Goal: Task Accomplishment & Management: Complete application form

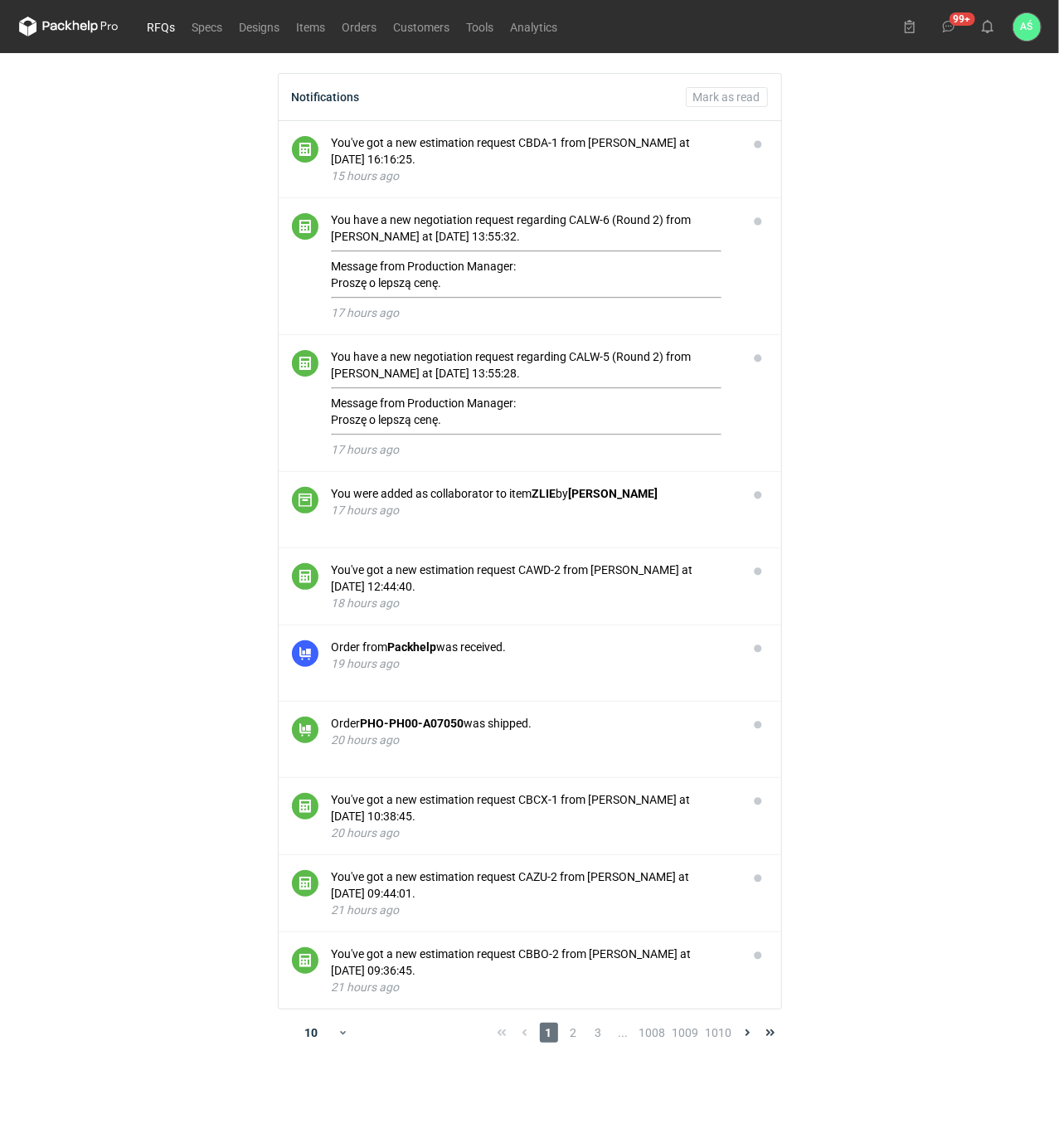
click at [154, 28] on link "RFQs" at bounding box center [161, 27] width 44 height 20
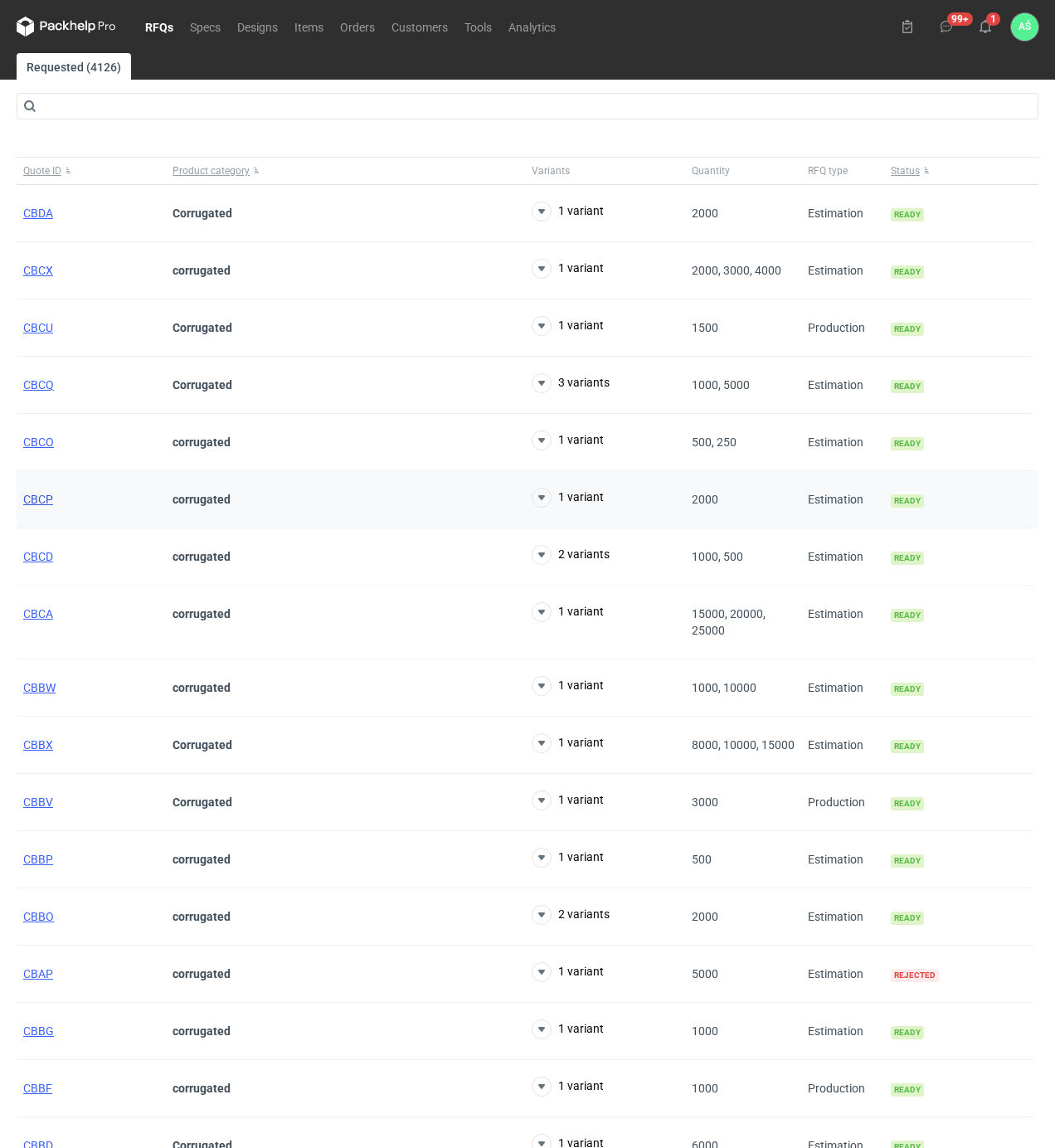
click at [41, 502] on span "CBCP" at bounding box center [39, 499] width 30 height 13
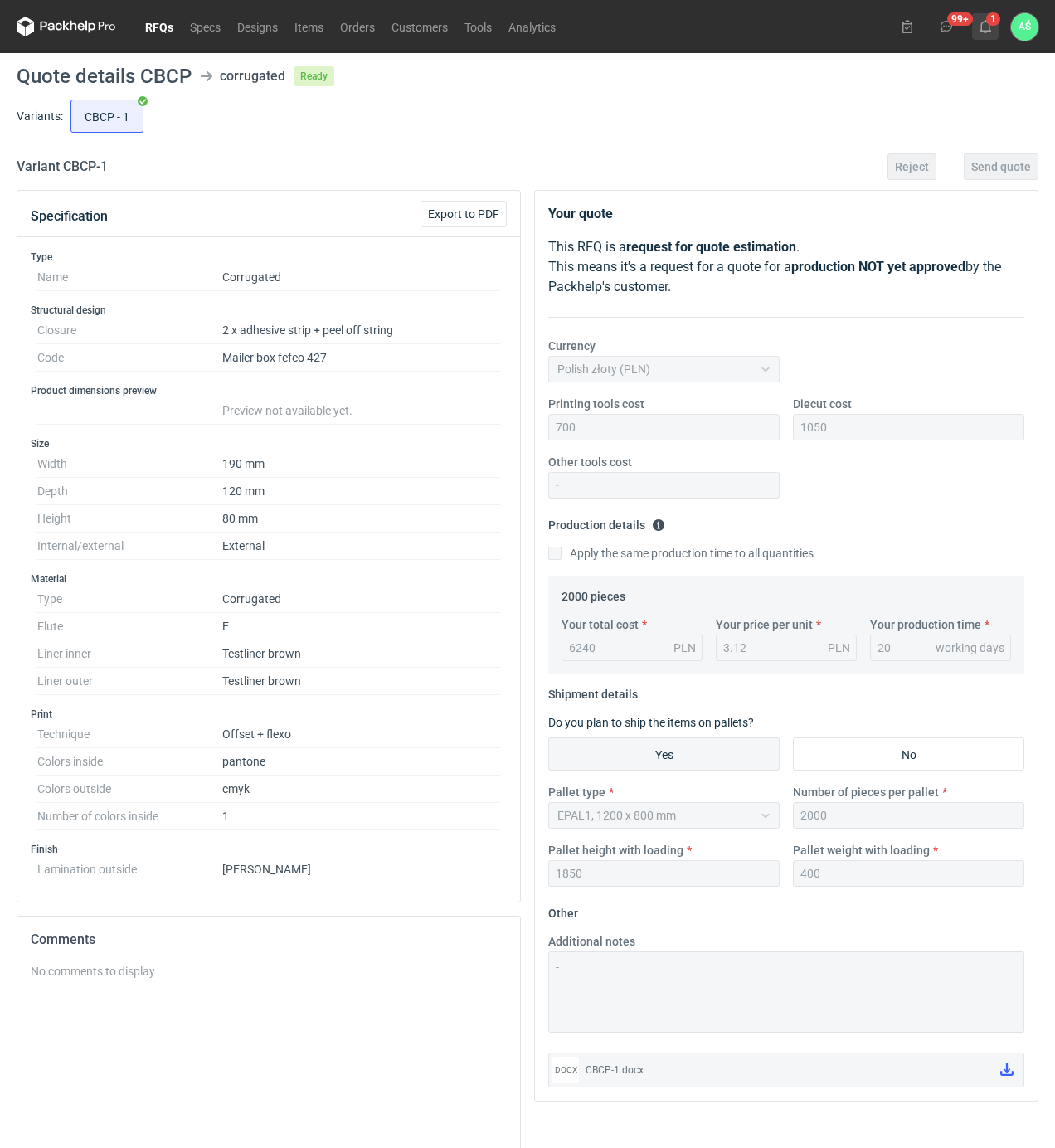
click at [986, 34] on button "1" at bounding box center [985, 27] width 27 height 27
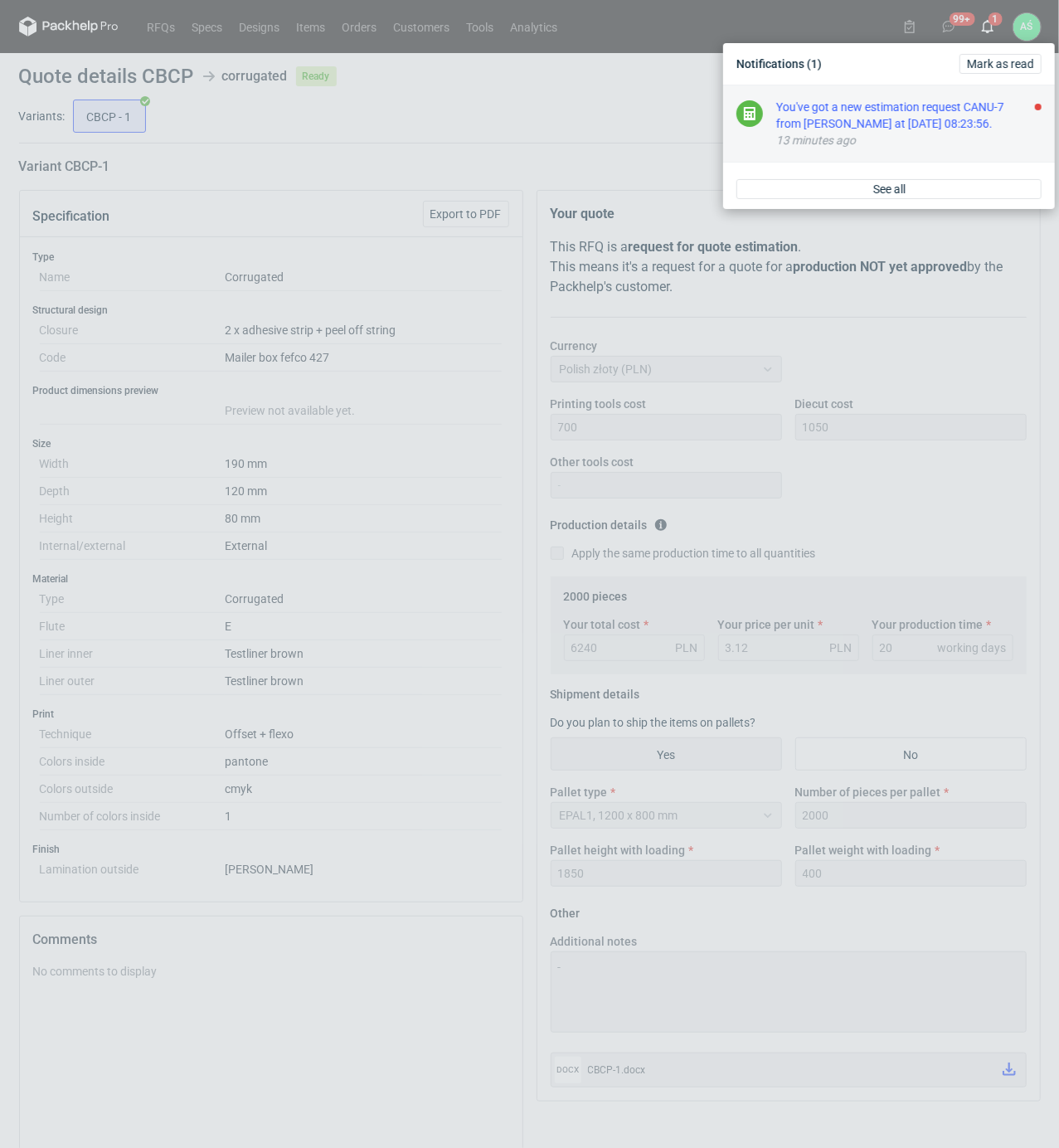
click at [920, 126] on div "You've got a new estimation request CANU-7 from [PERSON_NAME] at [DATE] 08:23:5…" at bounding box center [909, 116] width 265 height 34
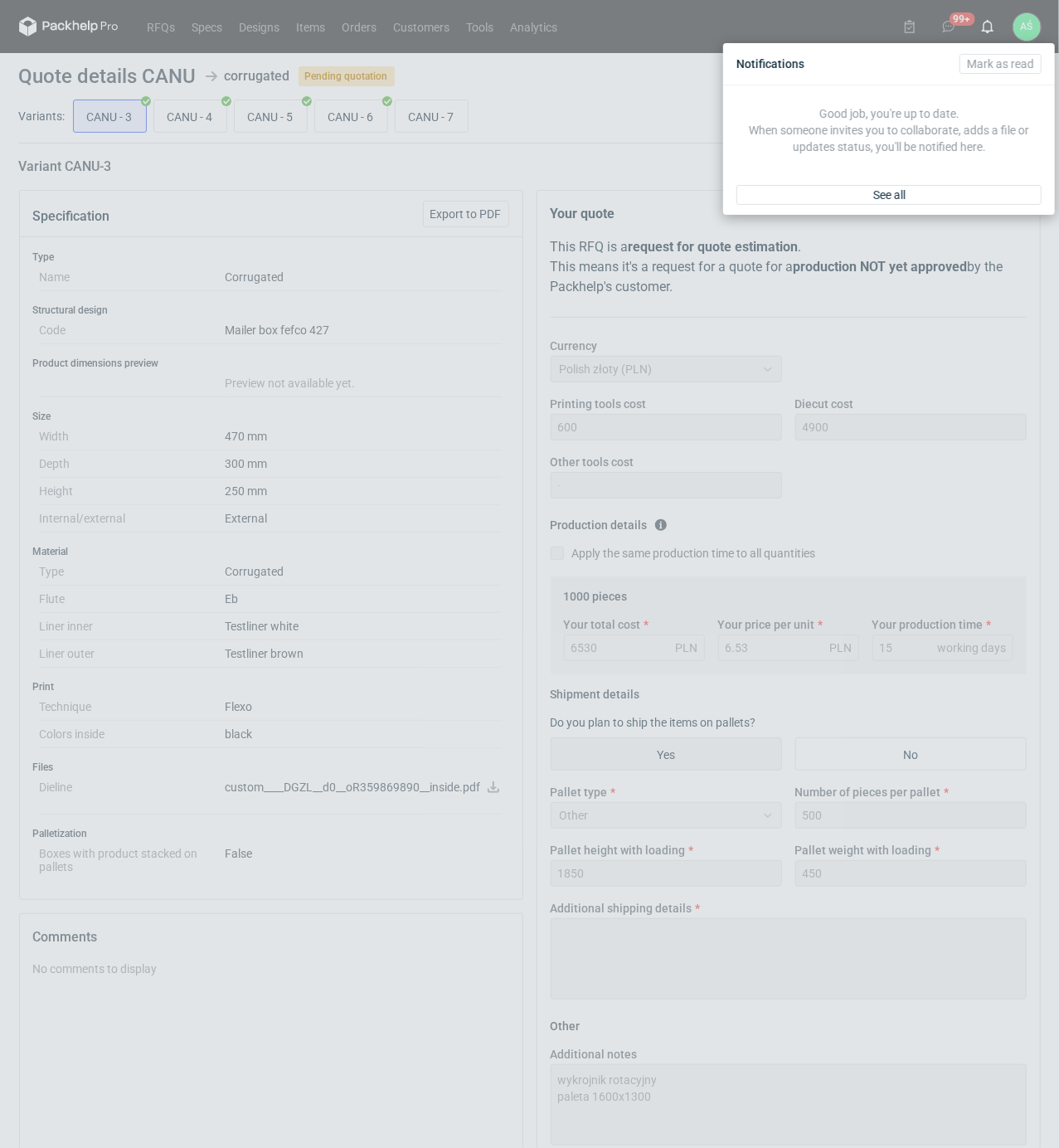
click at [482, 160] on div "Notifications [PERSON_NAME] as read Good job, you're up to date. When someone i…" at bounding box center [530, 574] width 1059 height 1148
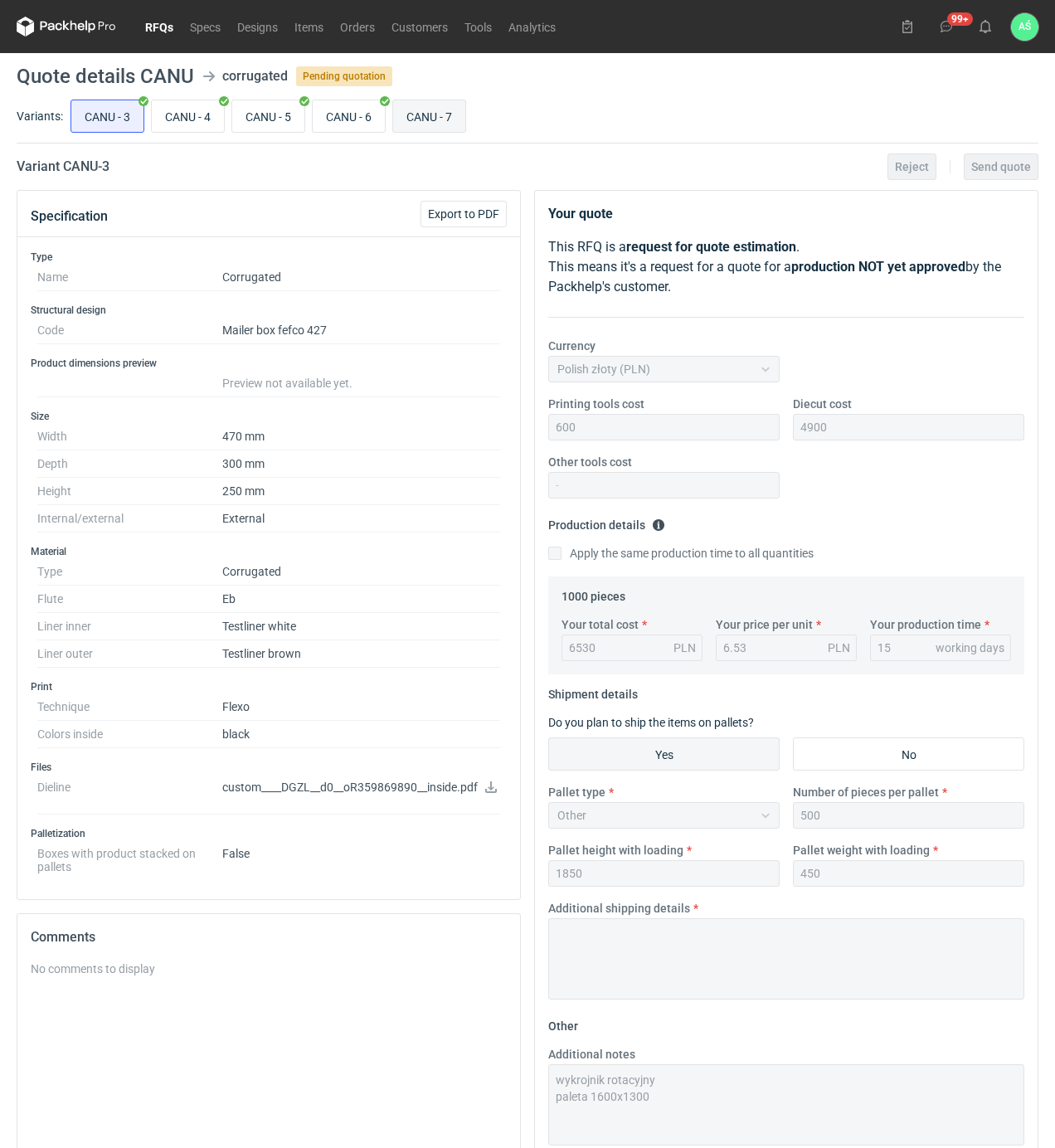
click at [416, 120] on input "CANU - 7" at bounding box center [429, 117] width 72 height 32
radio input "true"
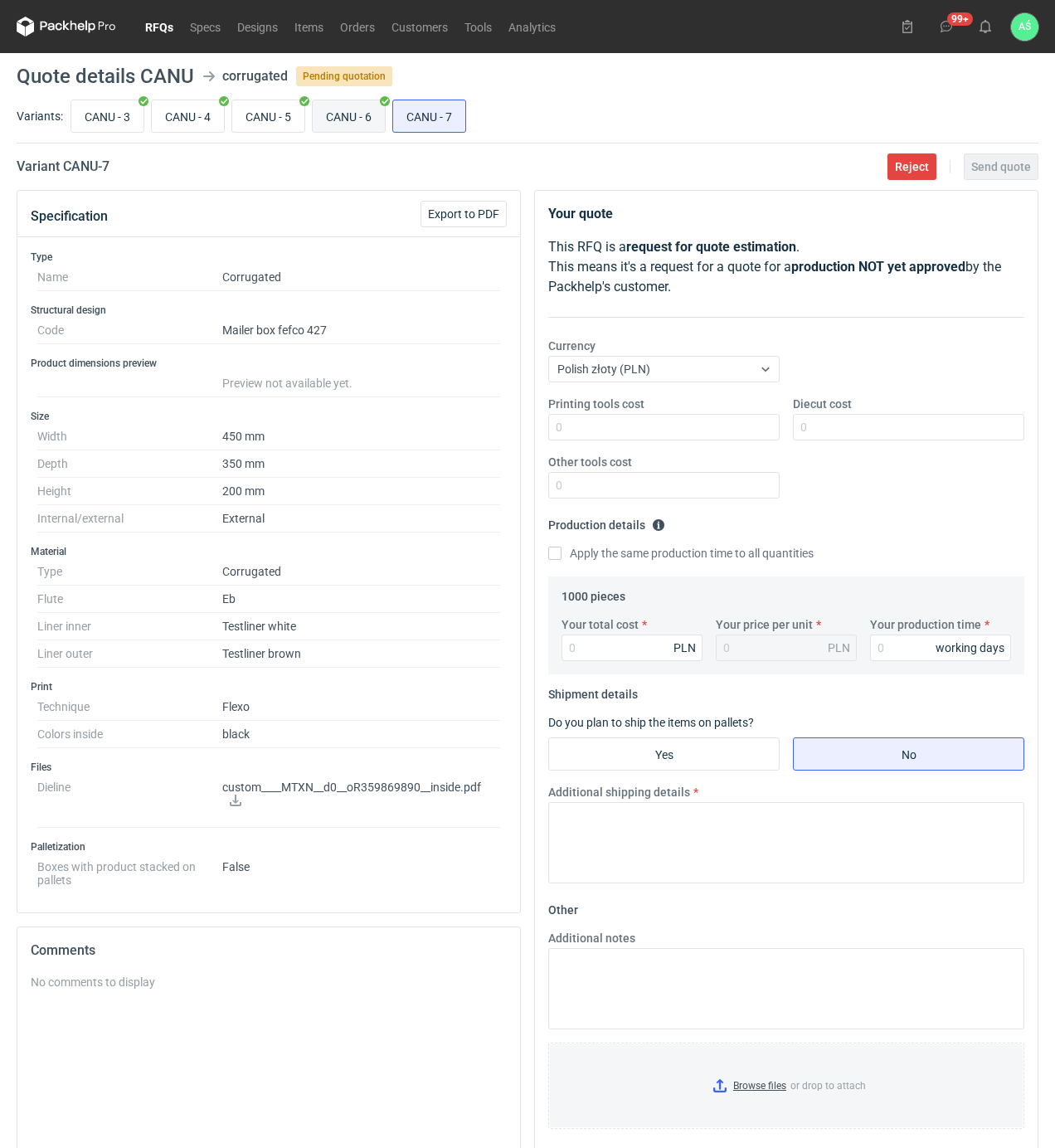
click at [367, 113] on input "CANU - 6" at bounding box center [349, 117] width 72 height 32
radio input "true"
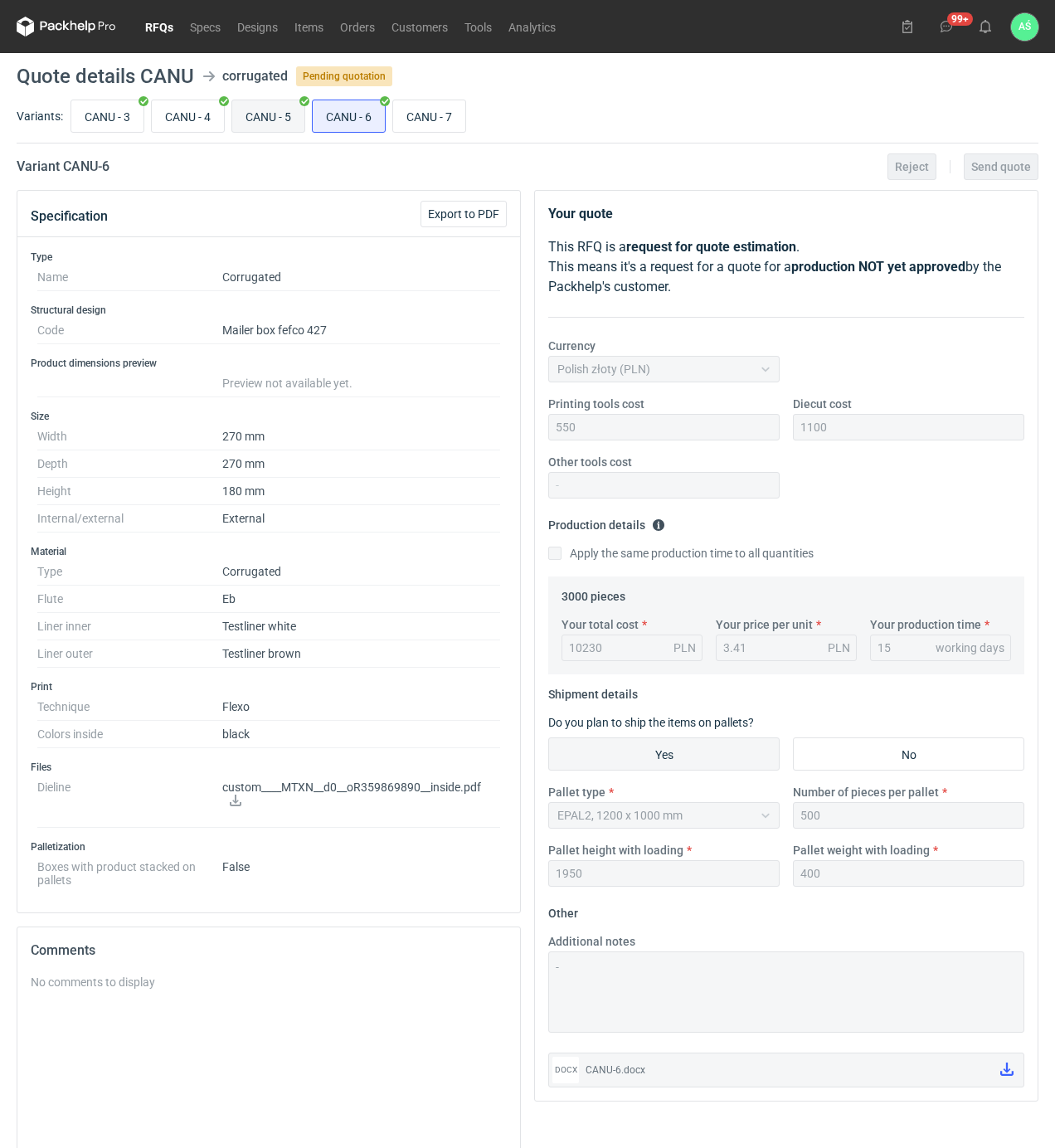
click at [255, 117] on input "CANU - 5" at bounding box center [269, 117] width 72 height 32
radio input "true"
click at [168, 116] on input "CANU - 4" at bounding box center [188, 117] width 72 height 32
radio input "true"
click at [449, 117] on input "CANU - 7" at bounding box center [429, 117] width 72 height 32
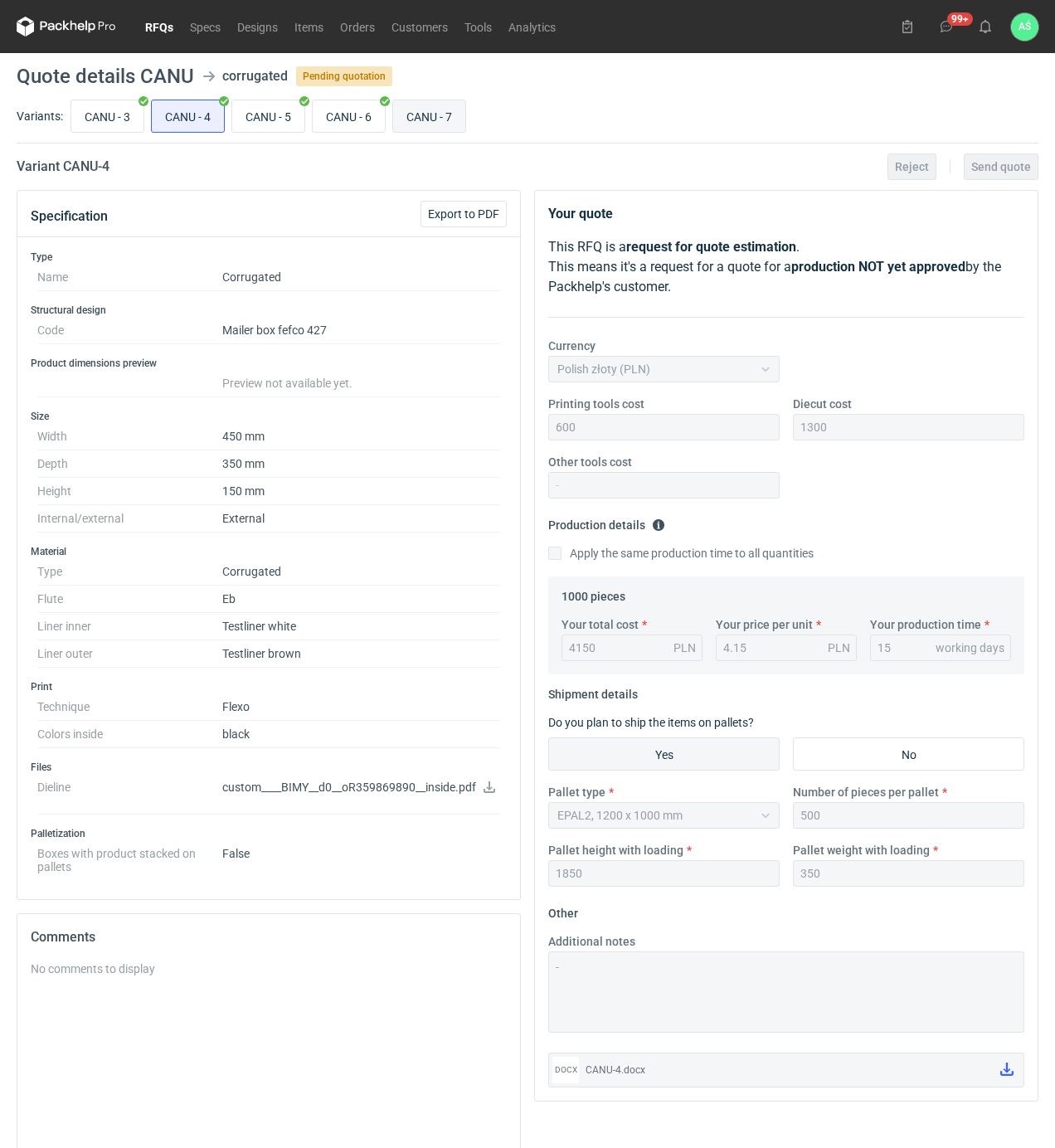
radio input "true"
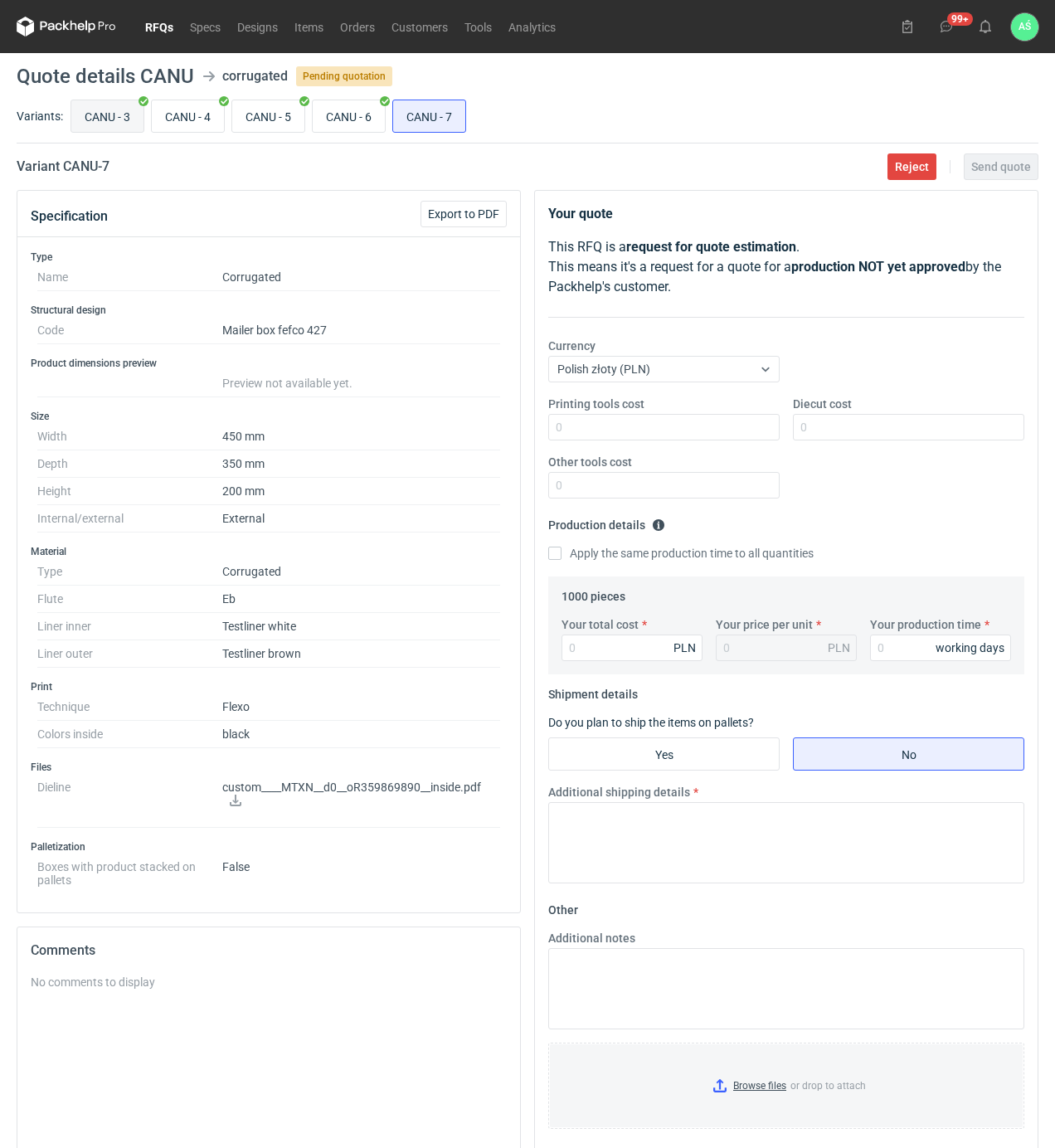
click at [129, 120] on input "CANU - 3" at bounding box center [107, 117] width 72 height 32
radio input "true"
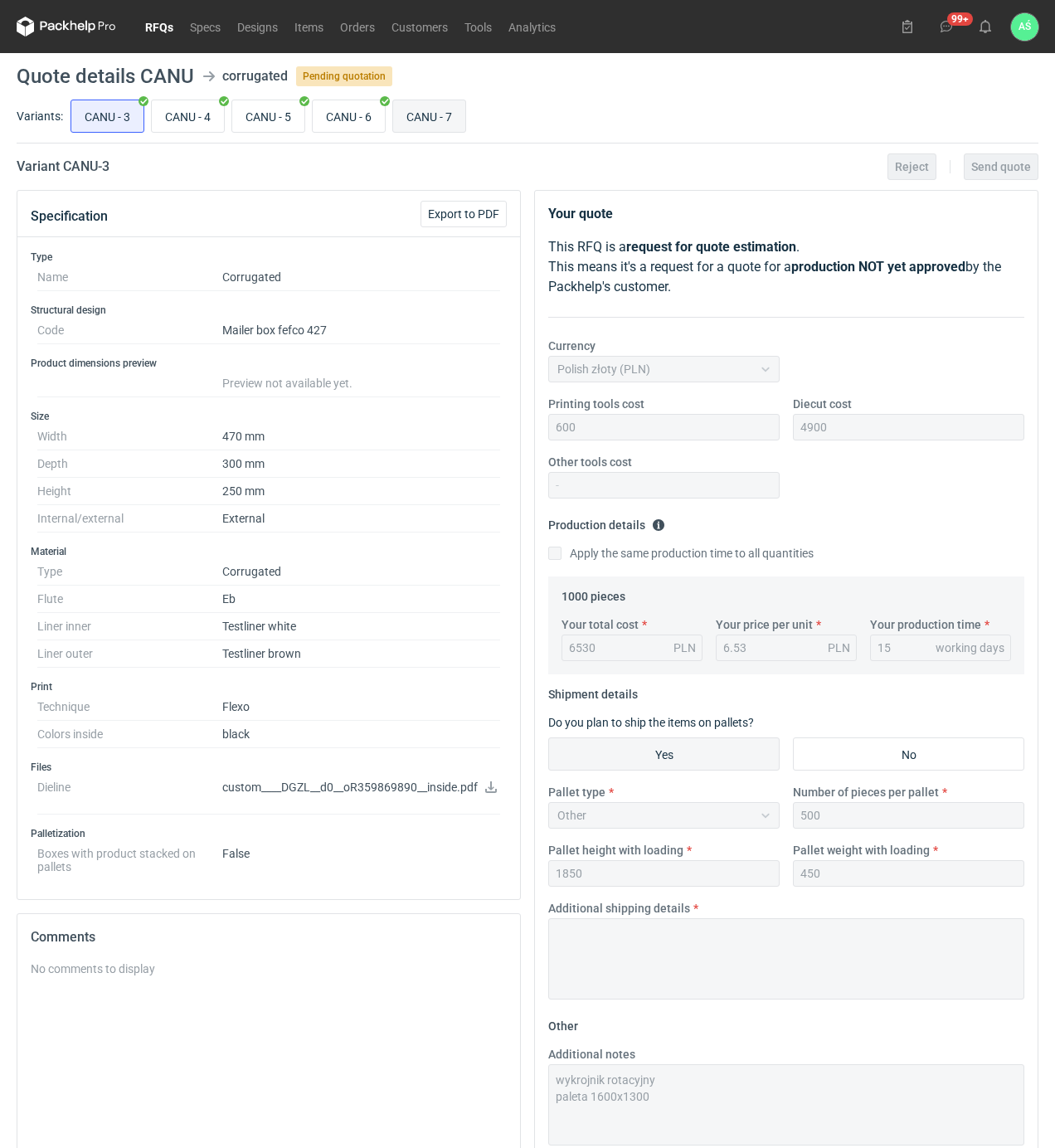
click at [465, 123] on input "CANU - 7" at bounding box center [429, 117] width 72 height 32
radio input "true"
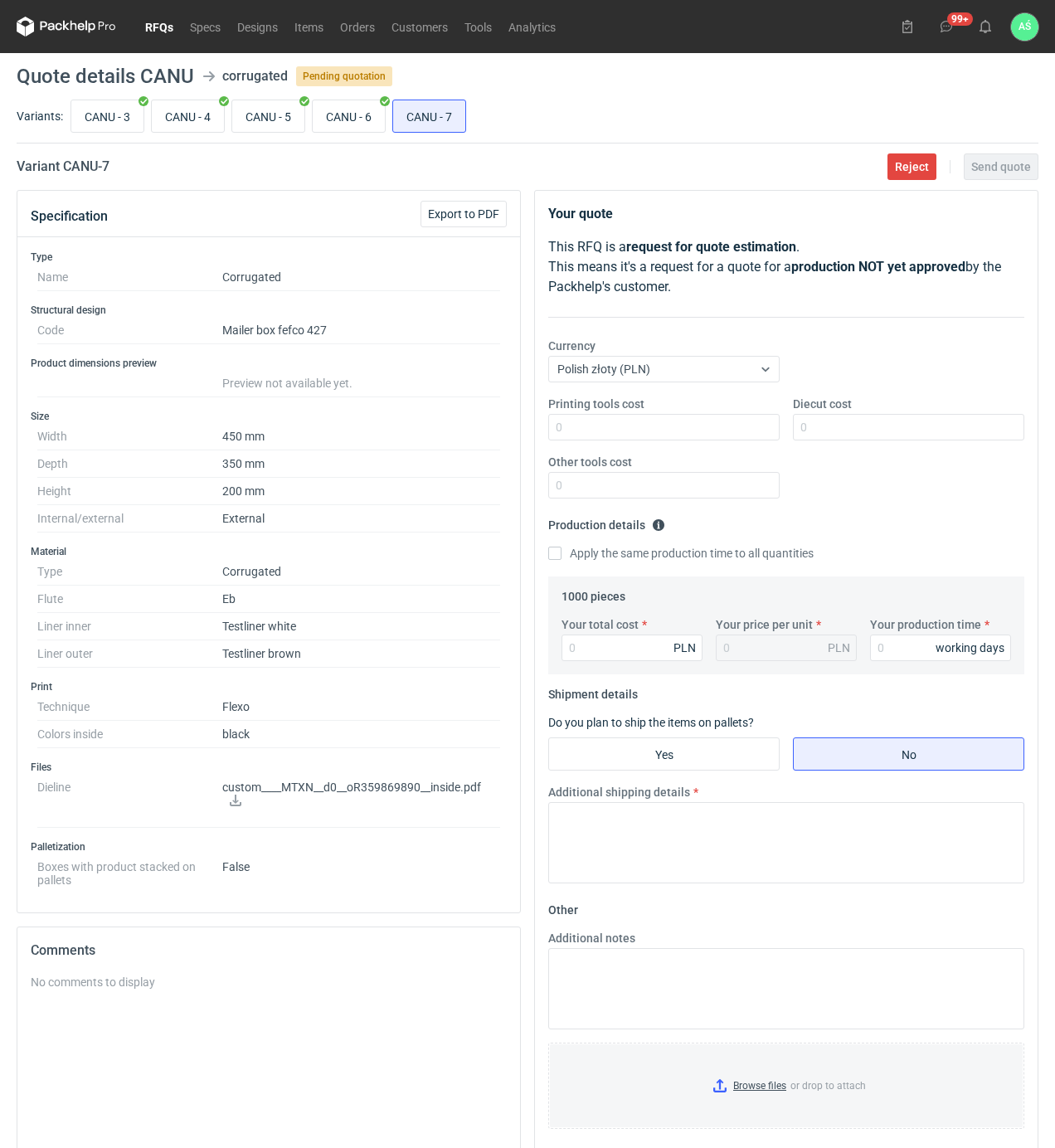
click at [234, 805] on icon at bounding box center [236, 801] width 12 height 12
click at [237, 801] on icon at bounding box center [236, 801] width 13 height 12
click at [713, 433] on input "Printing tools cost" at bounding box center [664, 427] width 232 height 27
type input "600"
type input "3600"
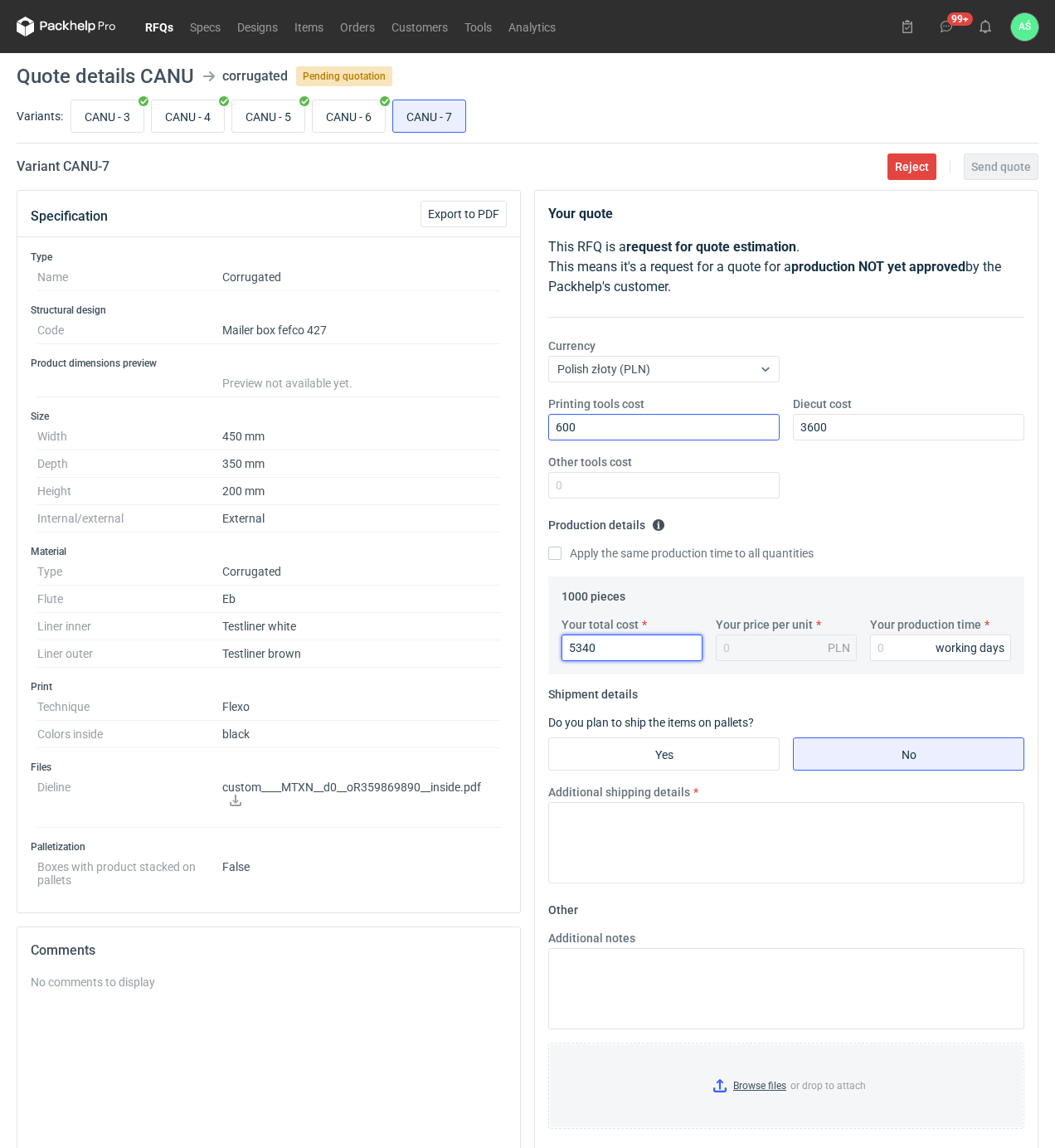
type input "5340"
type input "5.34"
type input "15"
click at [729, 756] on input "Yes" at bounding box center [664, 754] width 230 height 32
radio input "true"
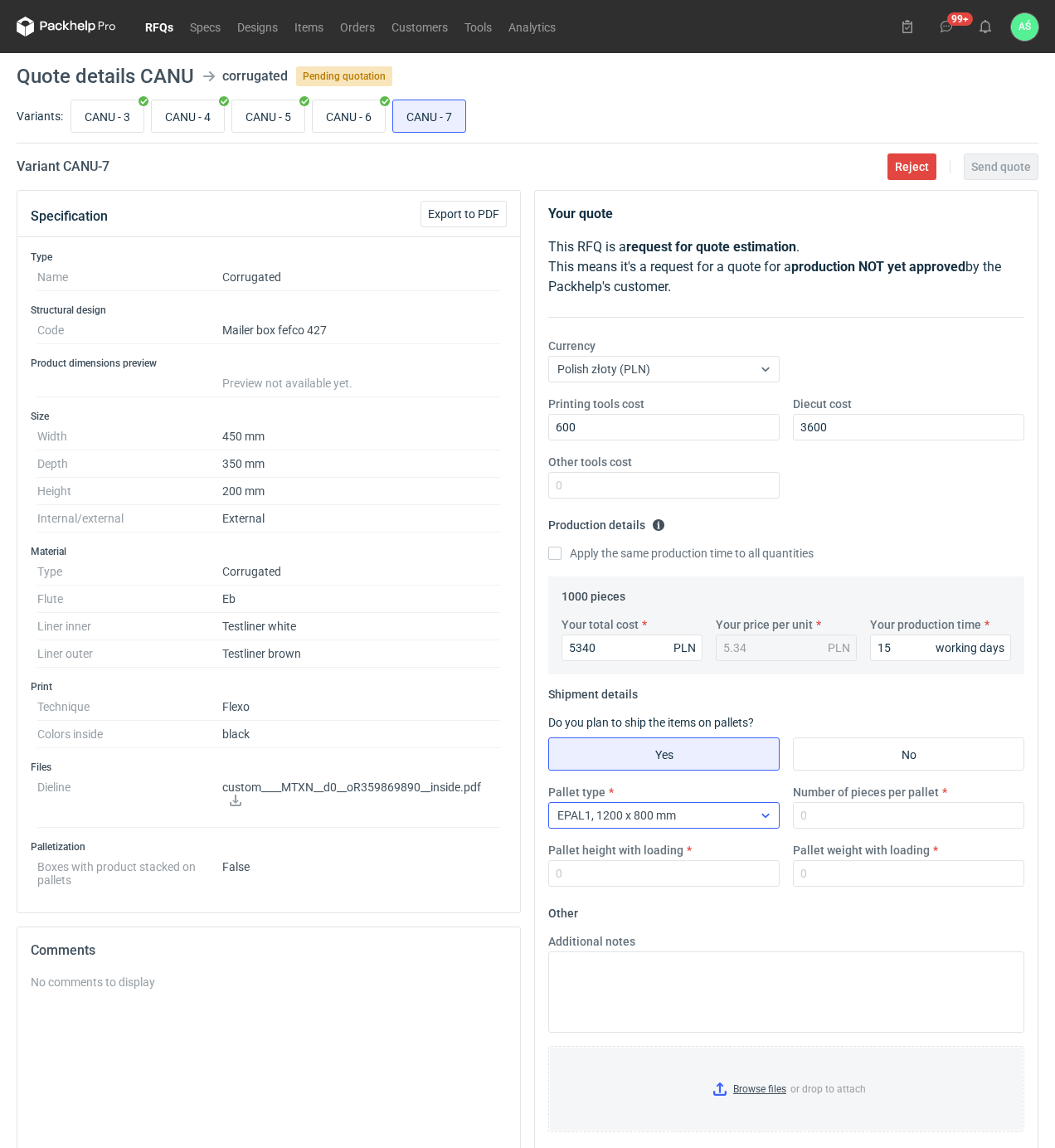
click at [688, 822] on div "EPAL1, 1200 x 800 mm" at bounding box center [650, 816] width 203 height 23
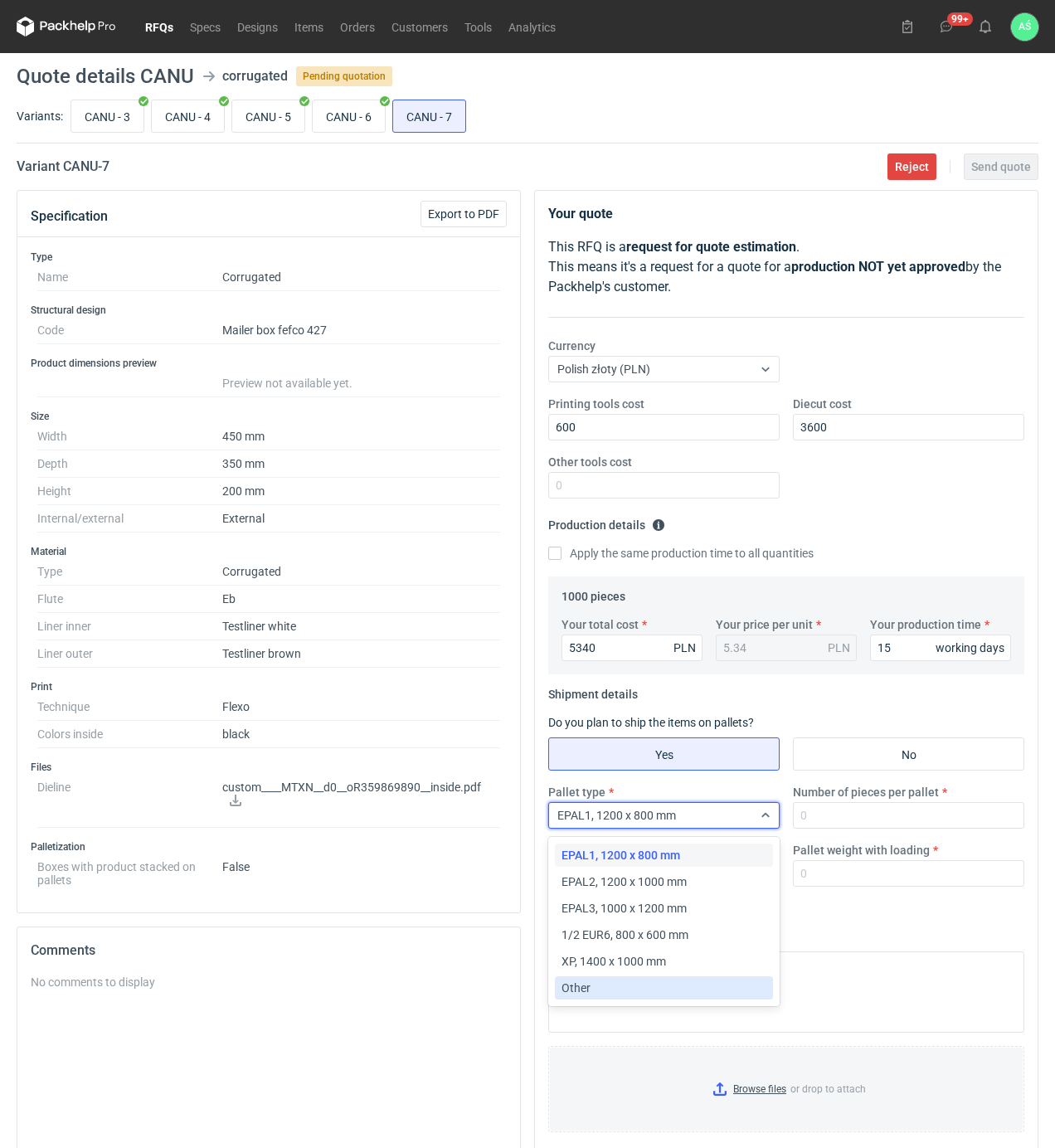
click at [607, 992] on div "Other" at bounding box center [664, 988] width 205 height 17
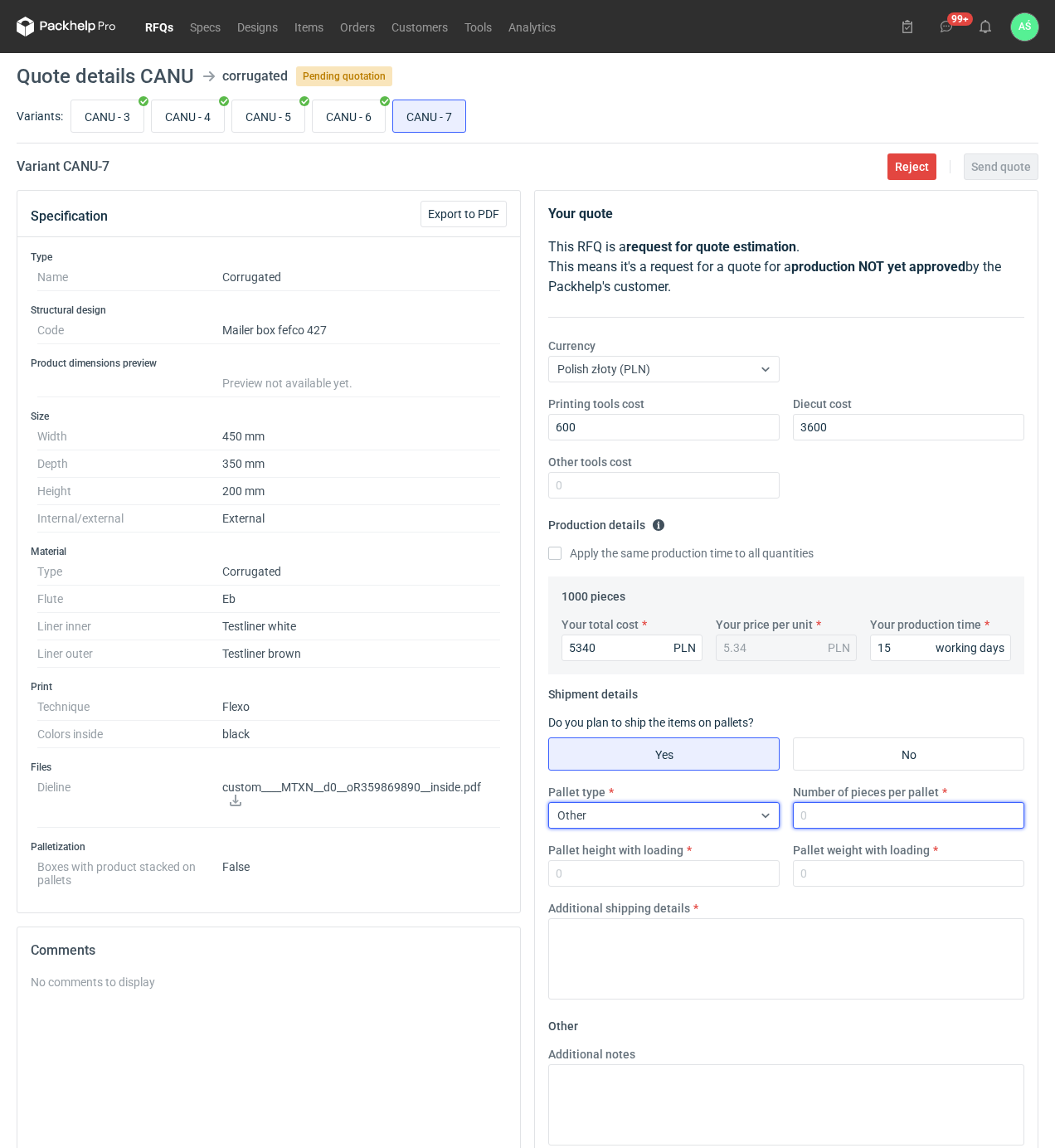
click at [833, 824] on input "Number of pieces per pallet" at bounding box center [909, 816] width 232 height 27
type input "500"
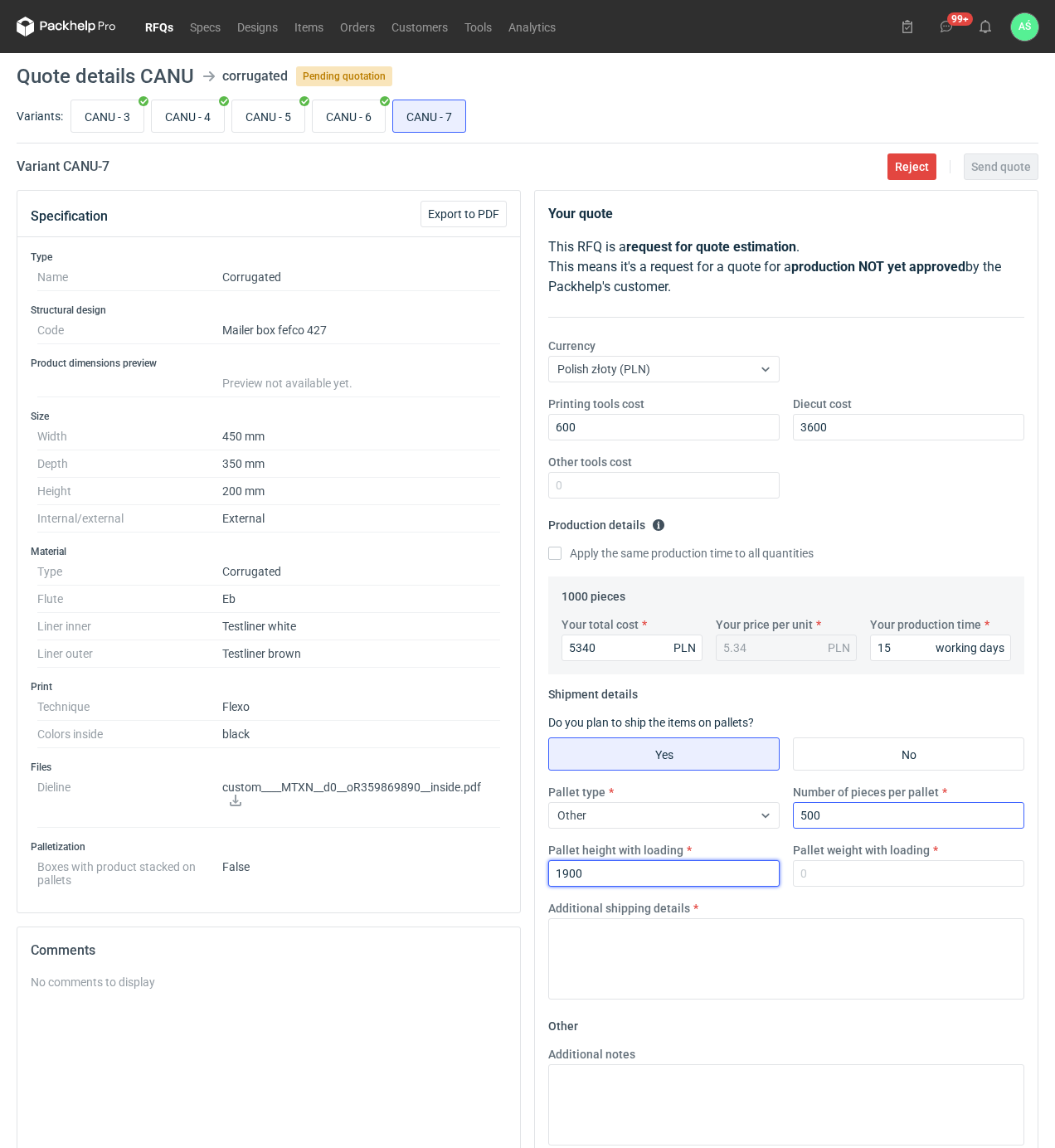
type input "1900"
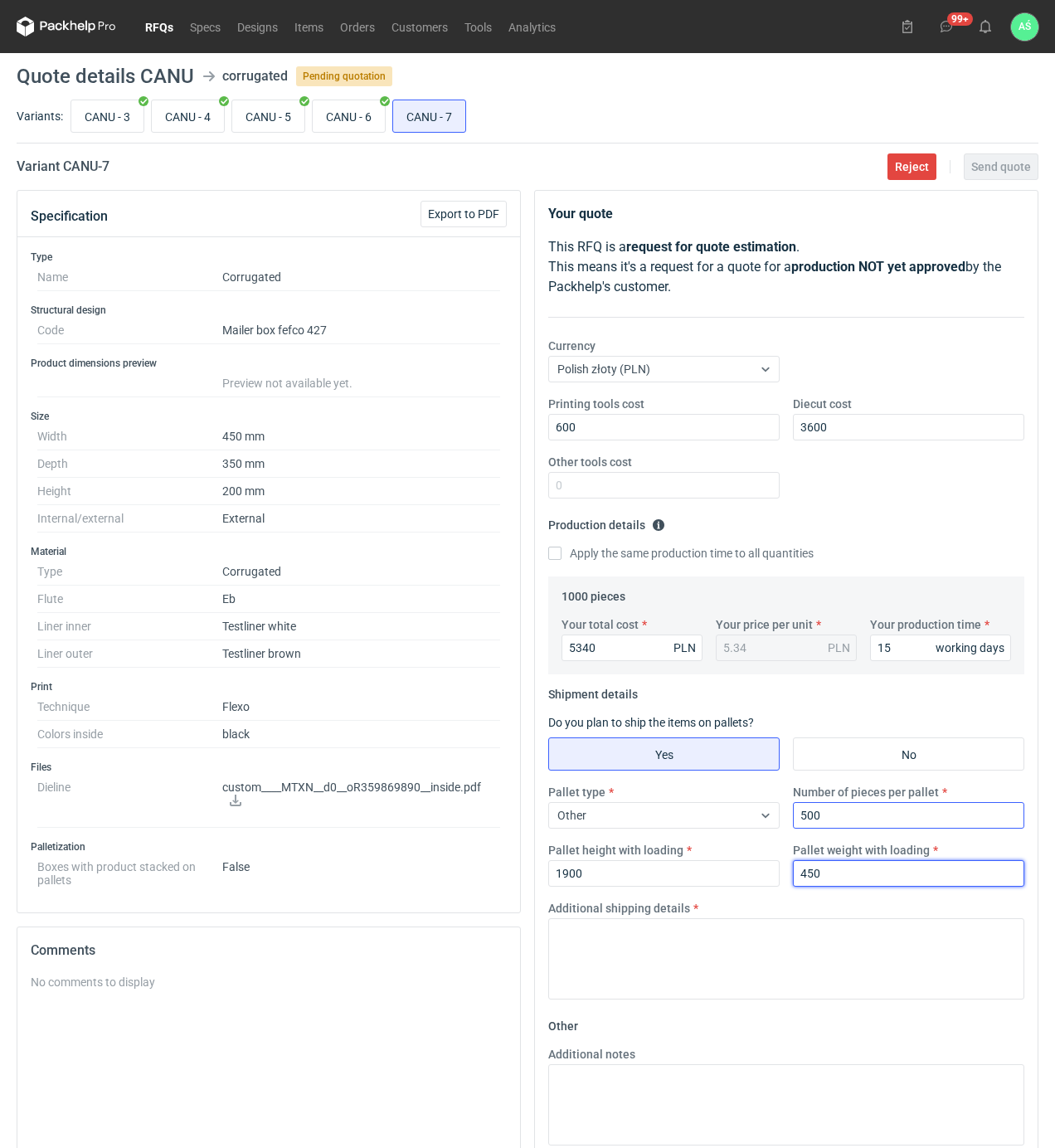
type input "450"
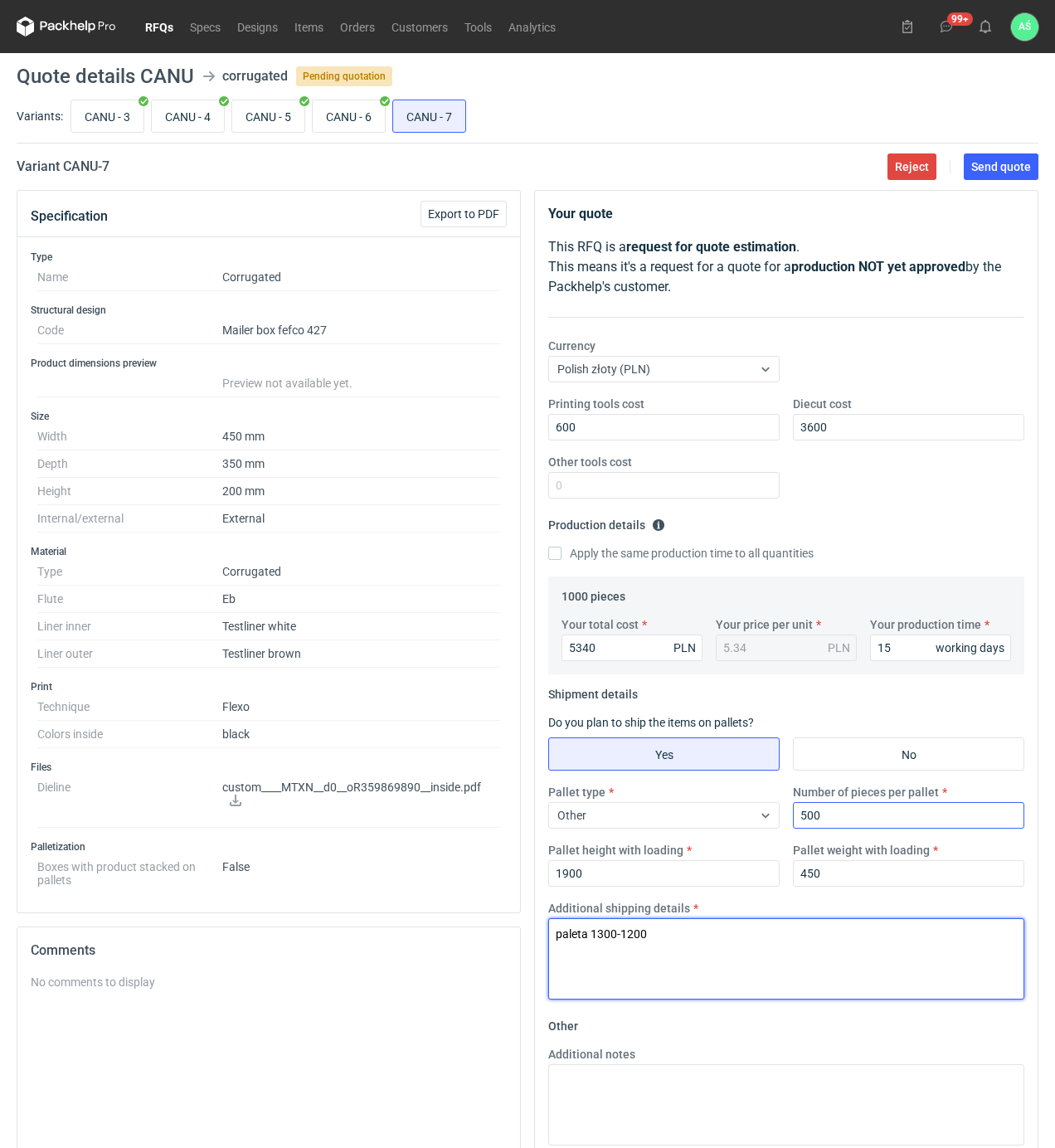
type textarea "paleta 1300-1200"
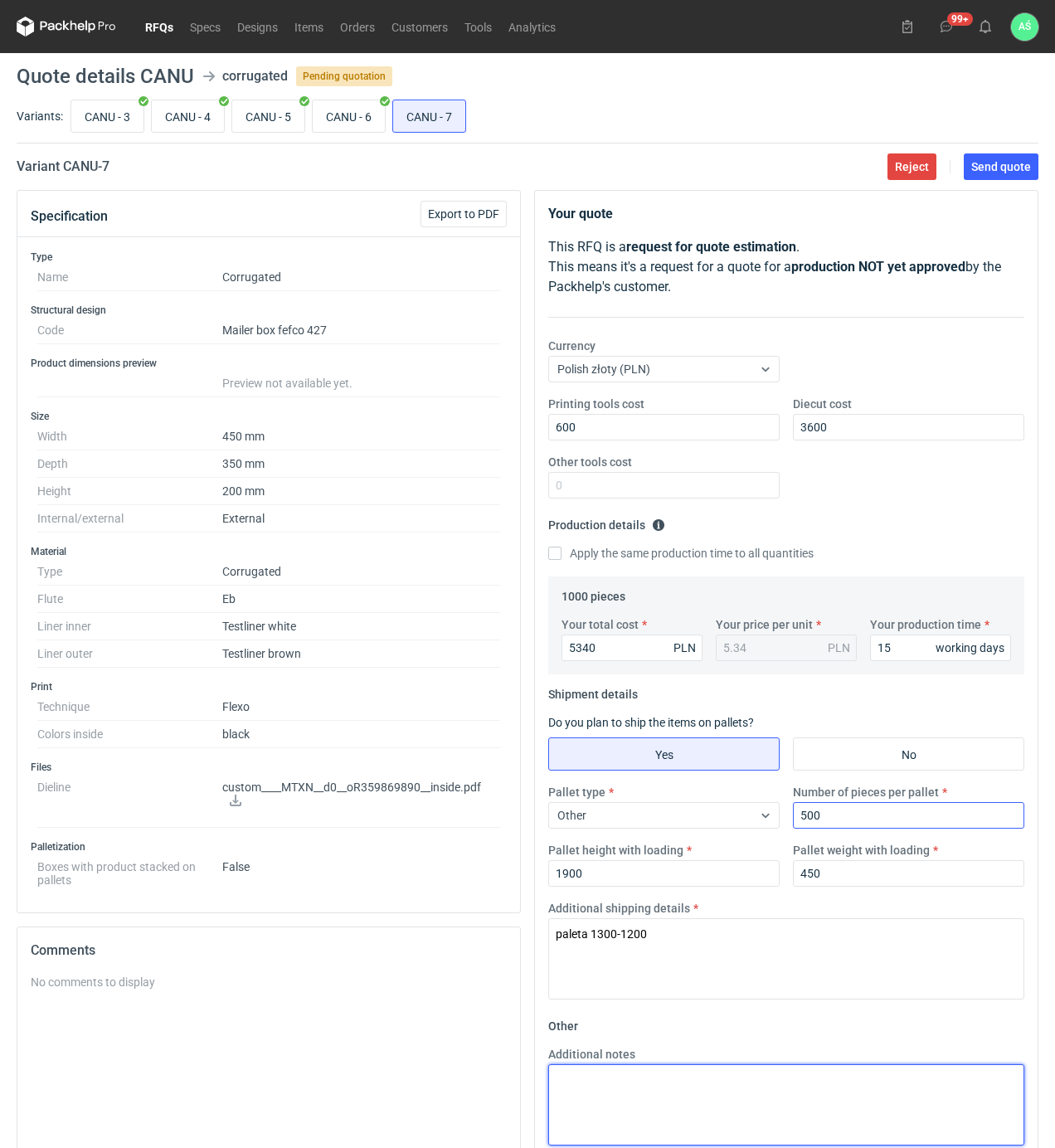
paste textarea "paleta 1300-1200"
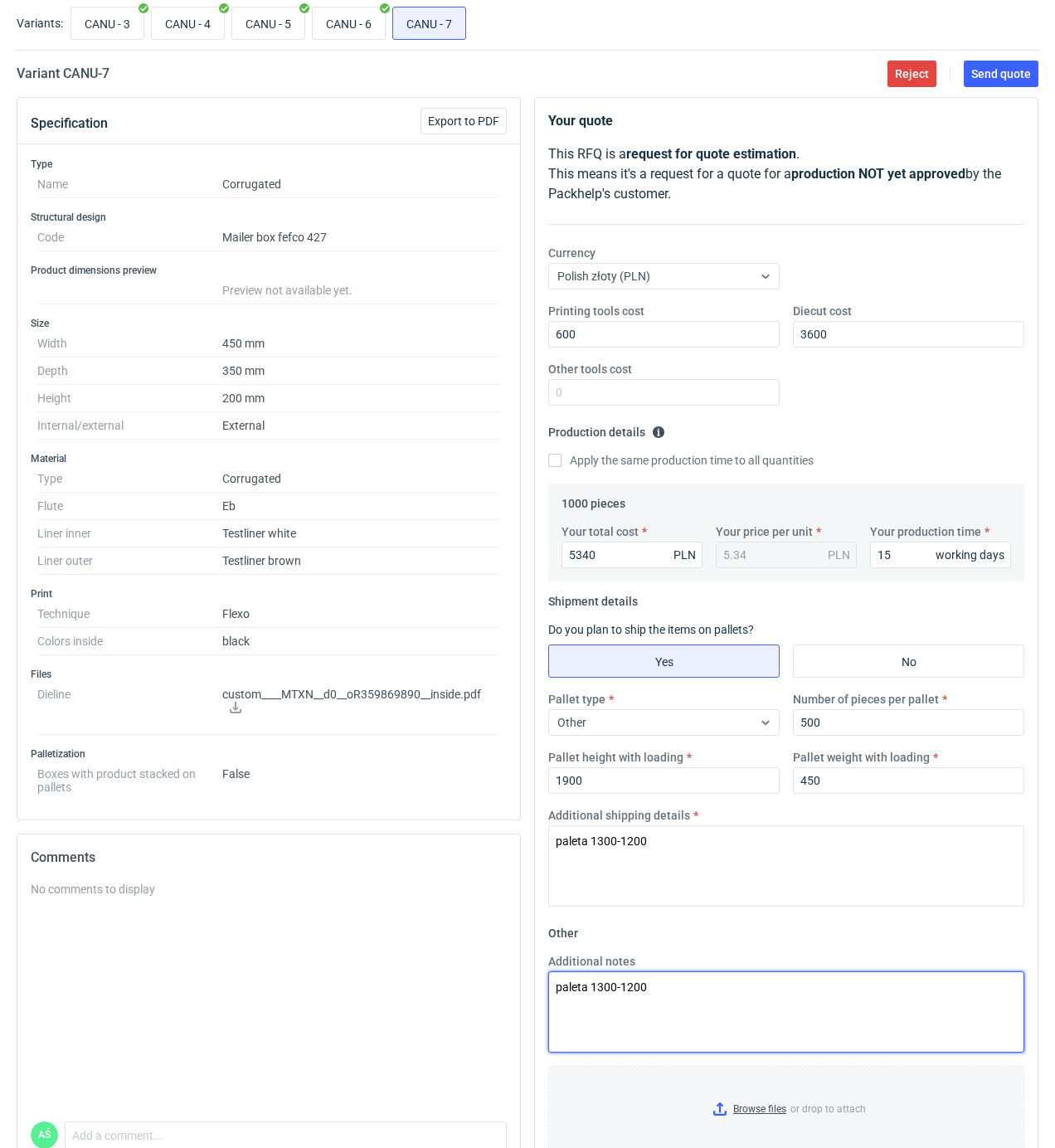
scroll to position [182, 0]
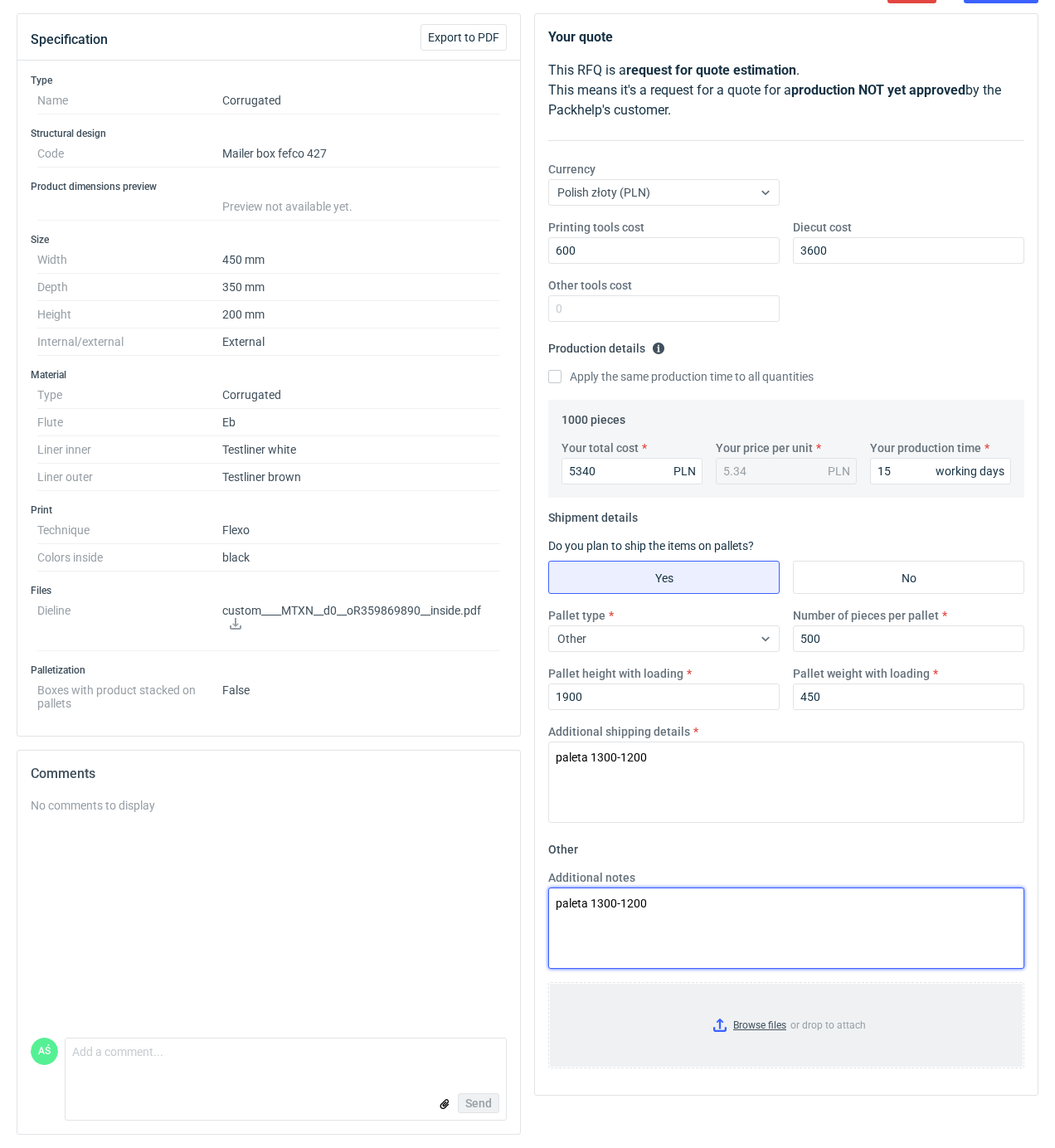
type textarea "paleta 1300-1200"
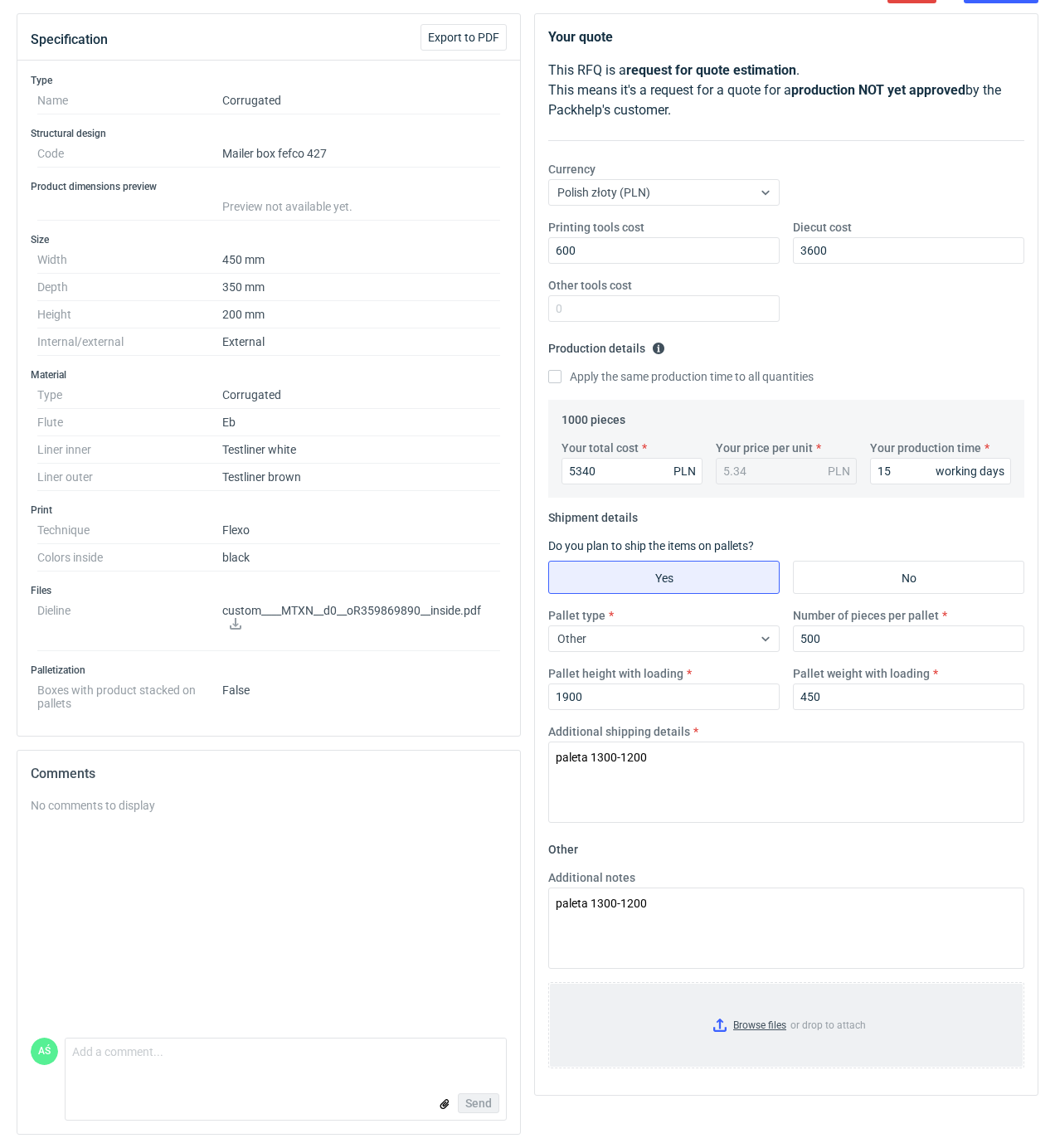
click at [763, 1024] on input "Browse files or drop to attach" at bounding box center [786, 1025] width 473 height 83
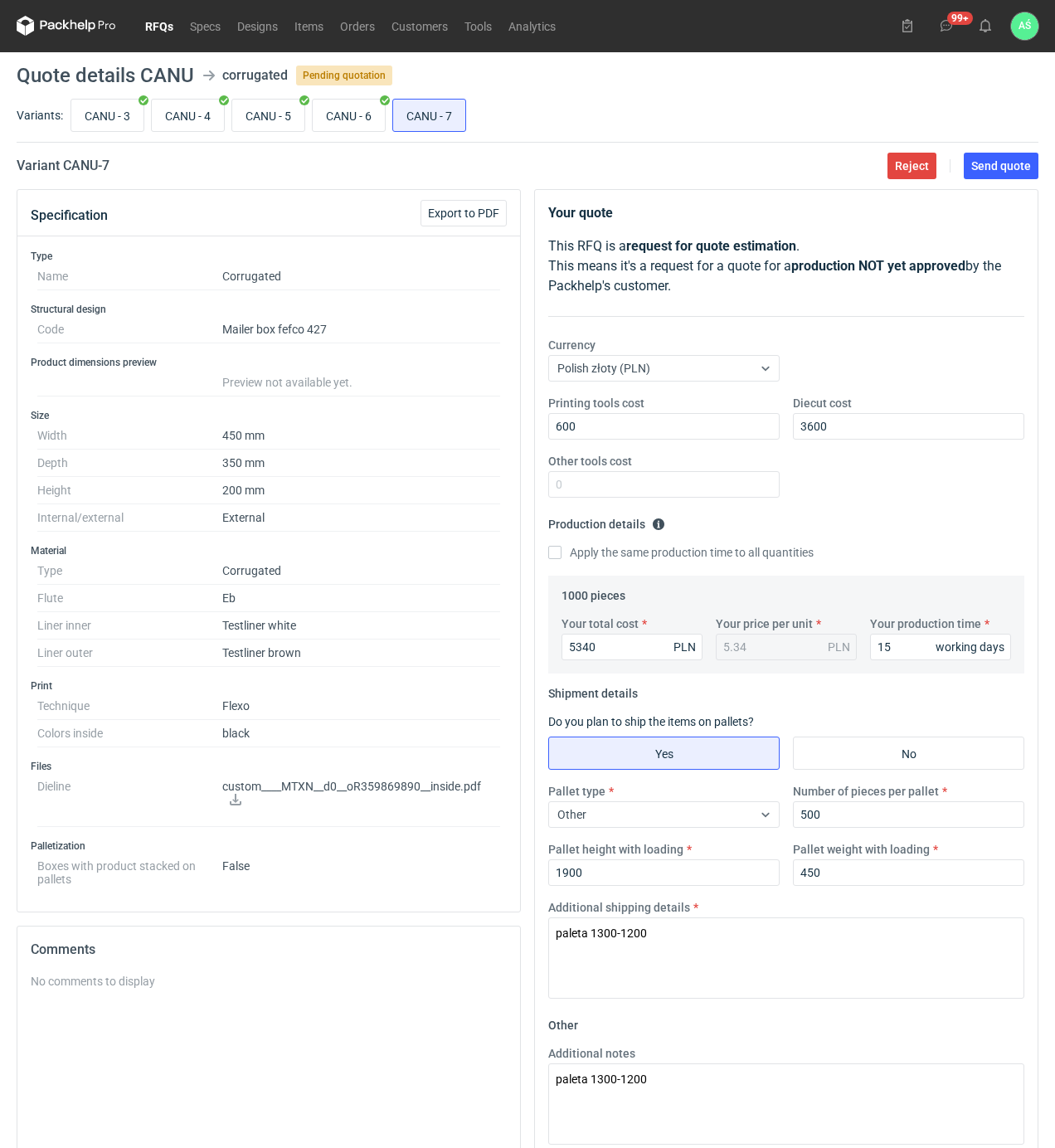
scroll to position [0, 0]
click at [994, 175] on button "Send quote" at bounding box center [1000, 167] width 75 height 27
